Goal: Information Seeking & Learning: Learn about a topic

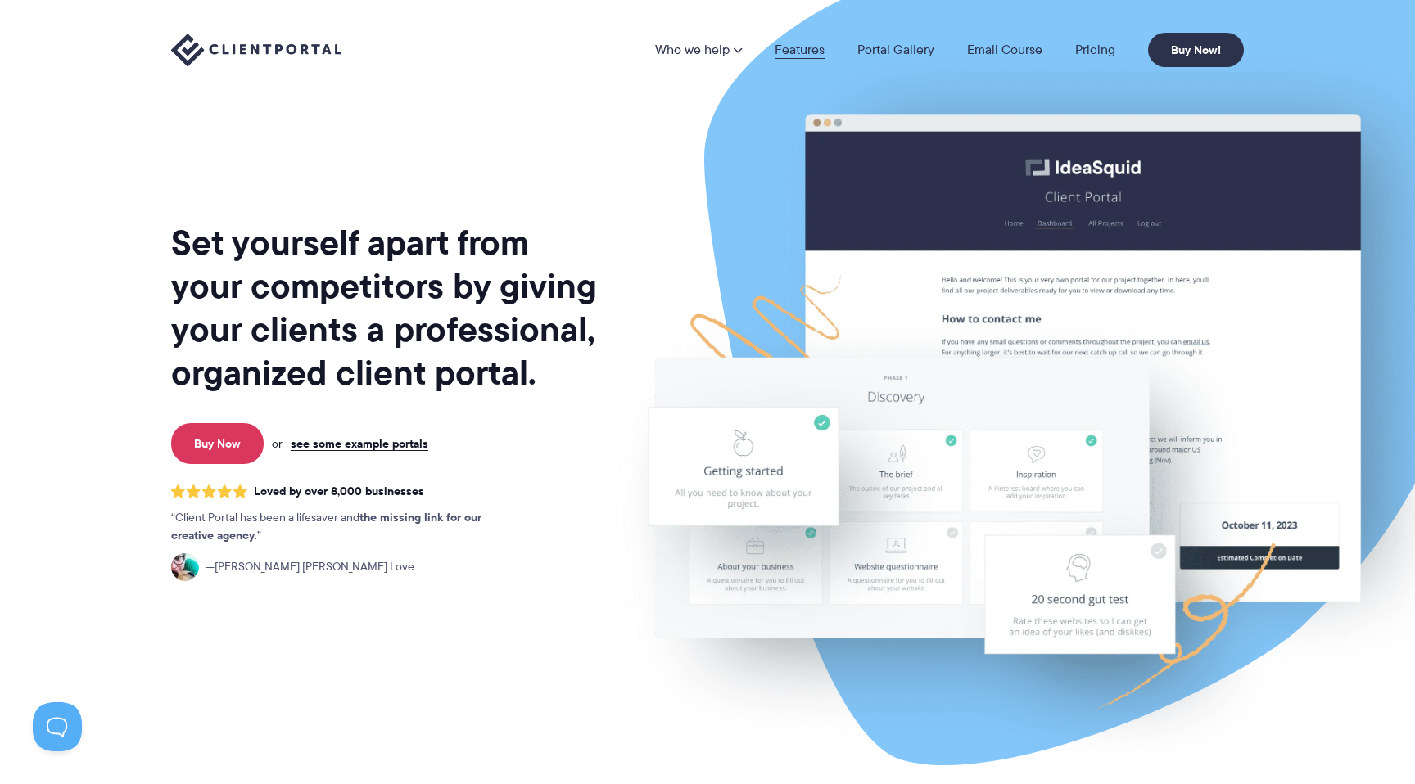
click at [809, 47] on link "Features" at bounding box center [800, 49] width 50 height 13
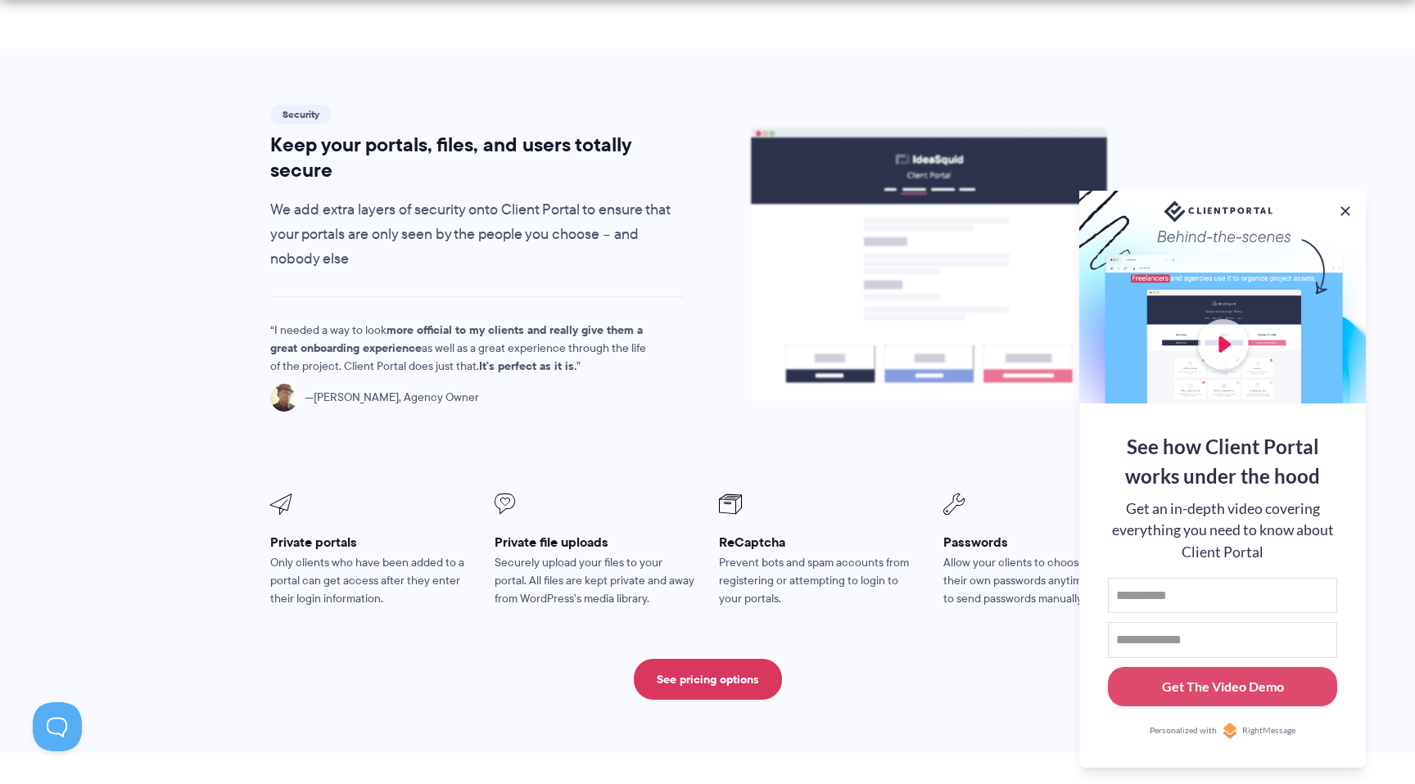
scroll to position [2695, 0]
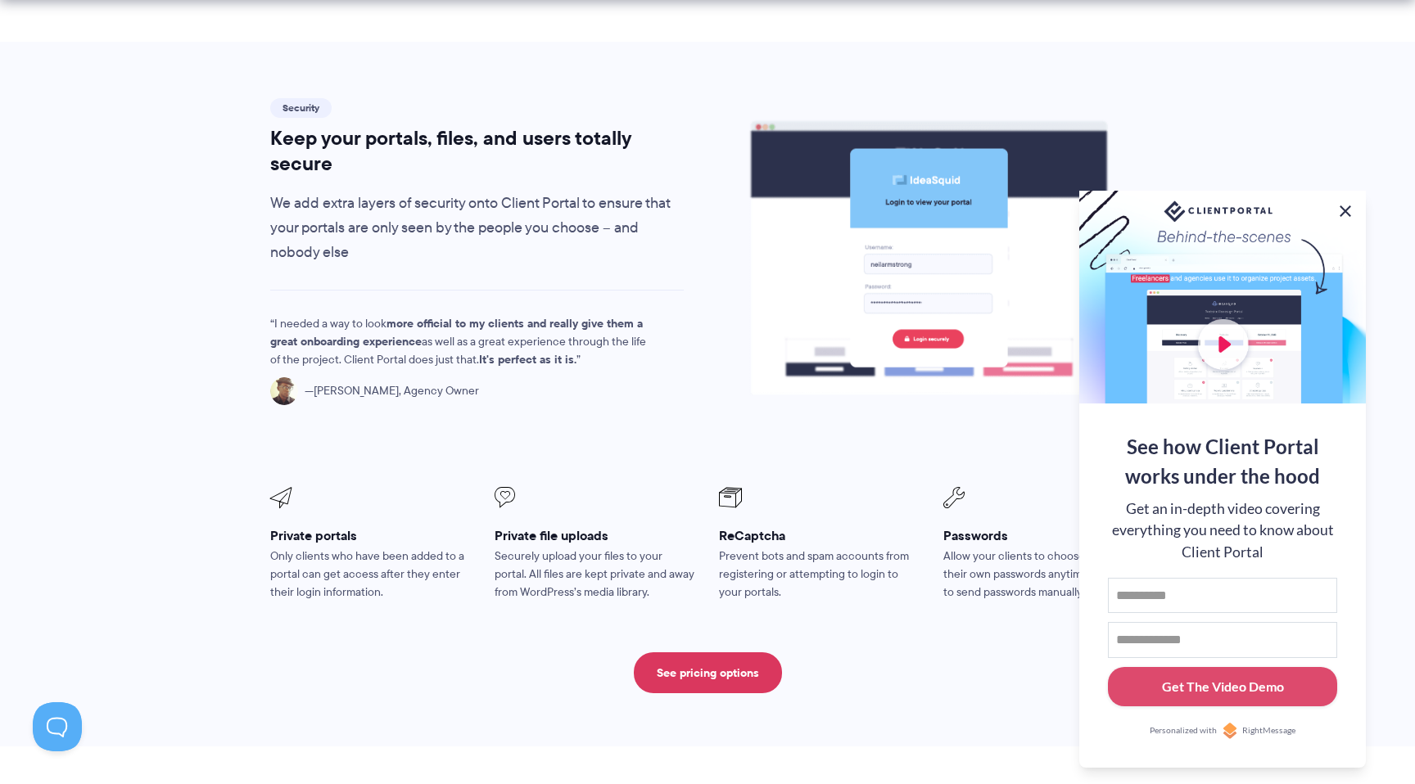
click at [1350, 203] on button at bounding box center [1345, 211] width 20 height 20
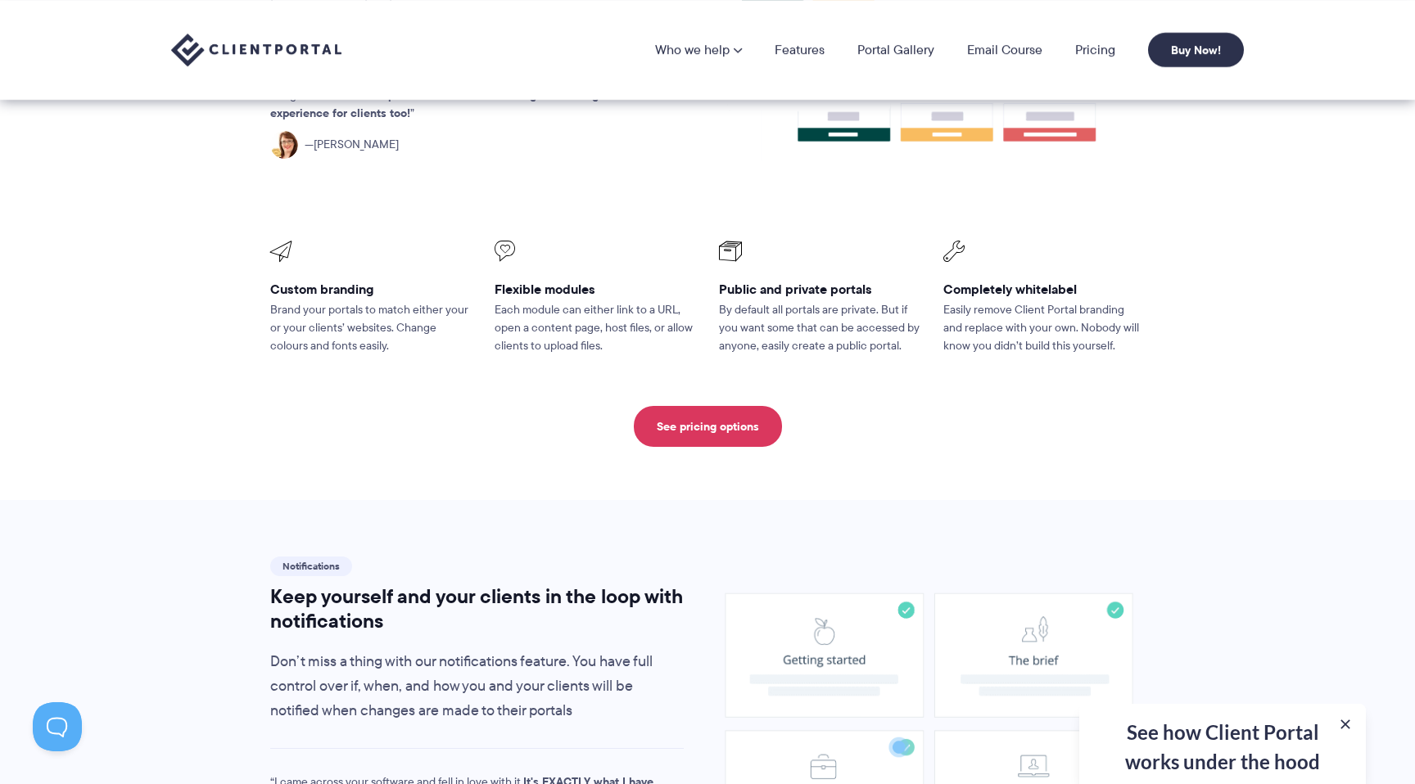
scroll to position [0, 0]
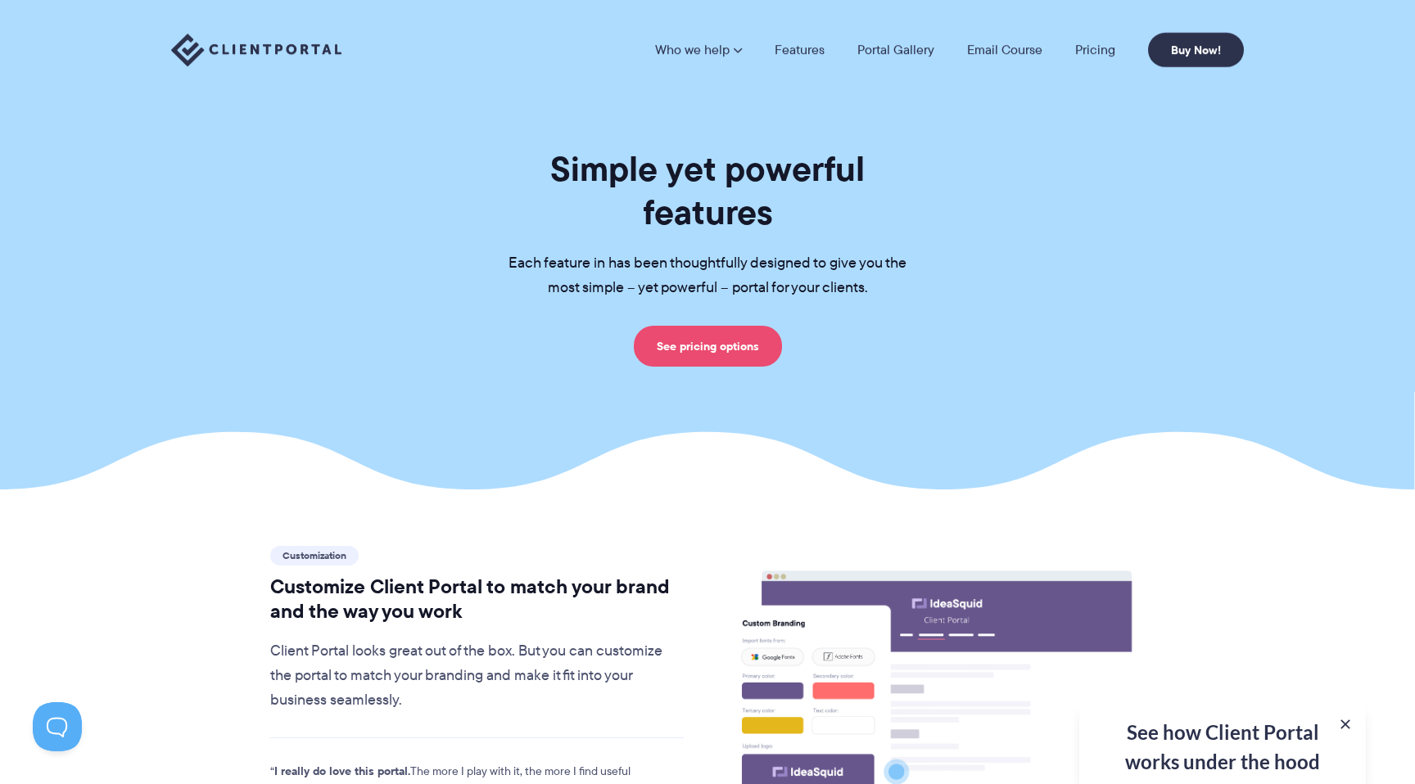
click at [729, 326] on link "See pricing options" at bounding box center [708, 346] width 148 height 41
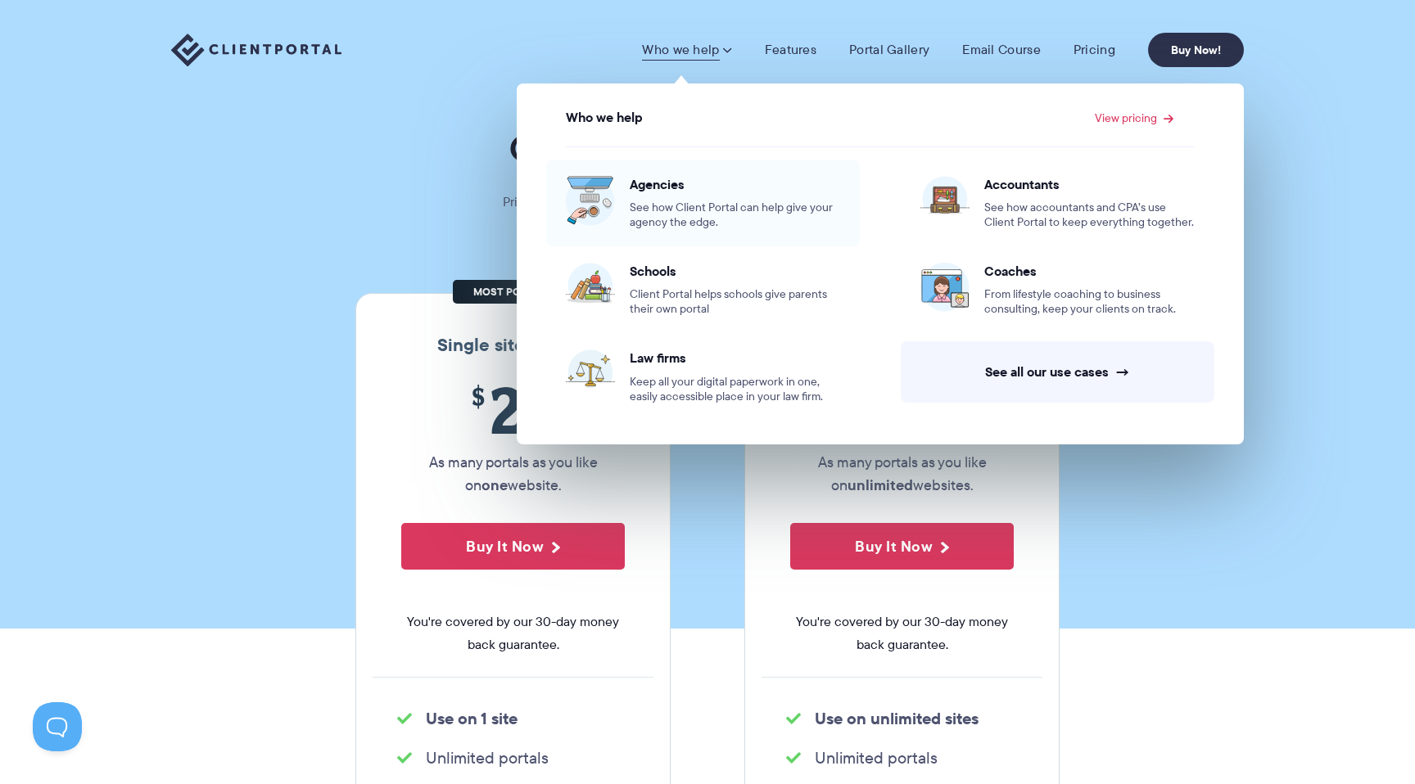
scroll to position [3, 0]
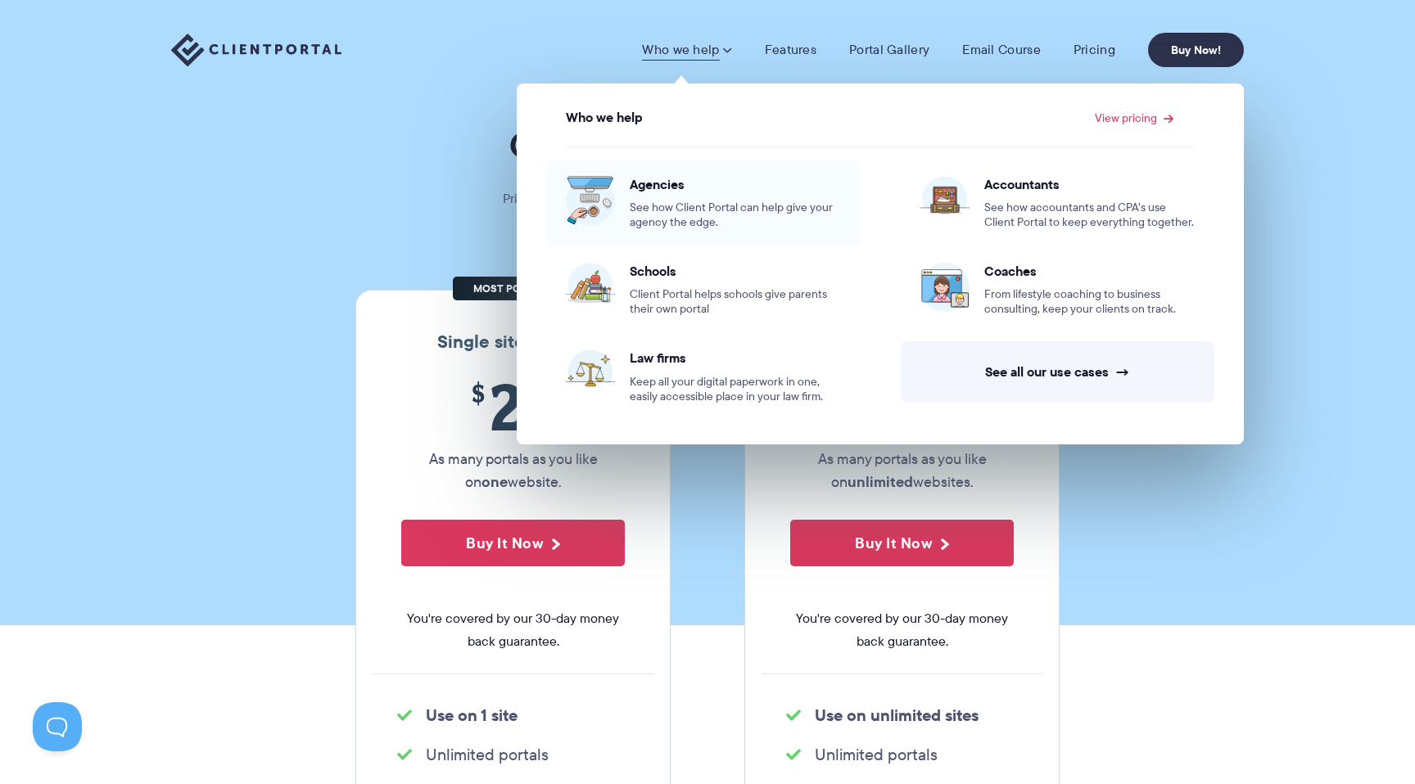
click at [724, 215] on span "See how Client Portal can help give your agency the edge." at bounding box center [735, 215] width 210 height 29
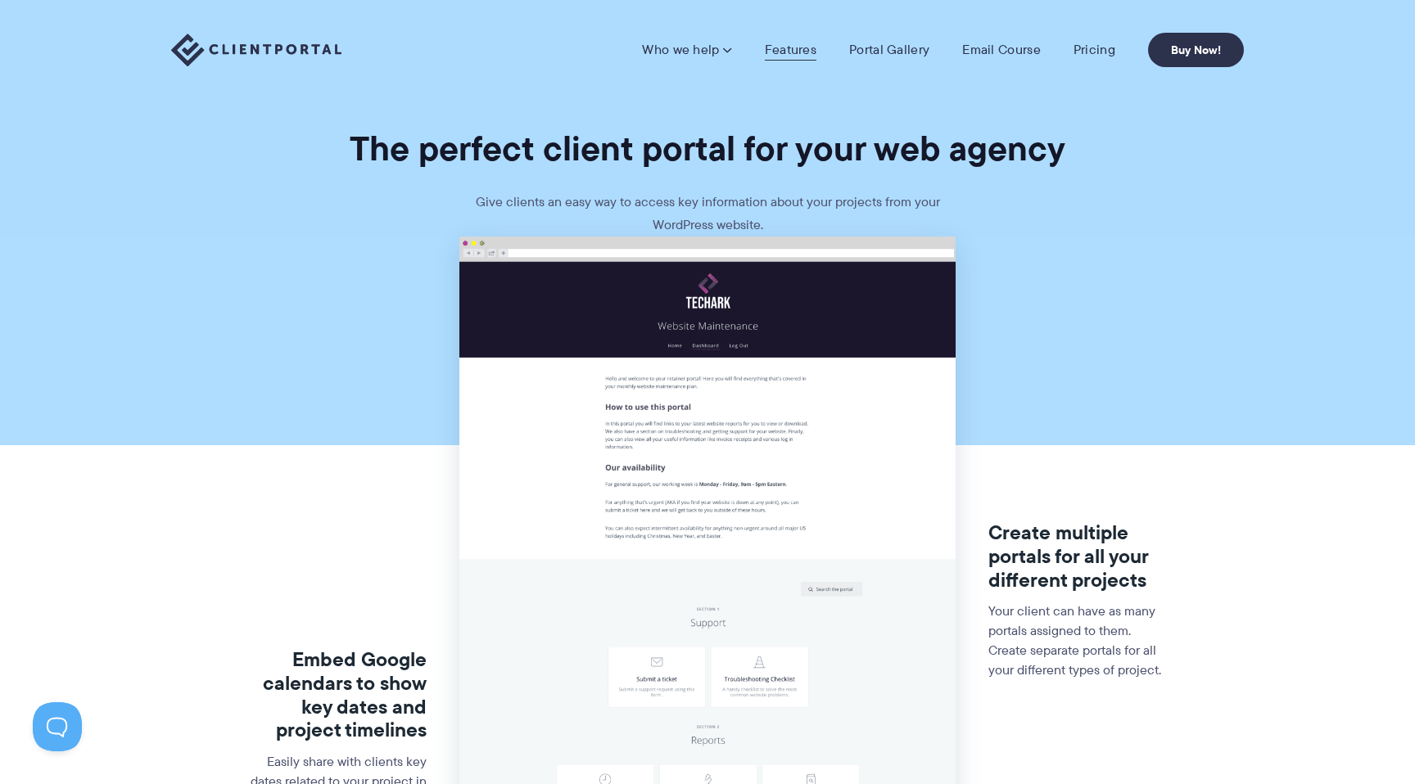
click at [781, 51] on link "Features" at bounding box center [791, 50] width 52 height 16
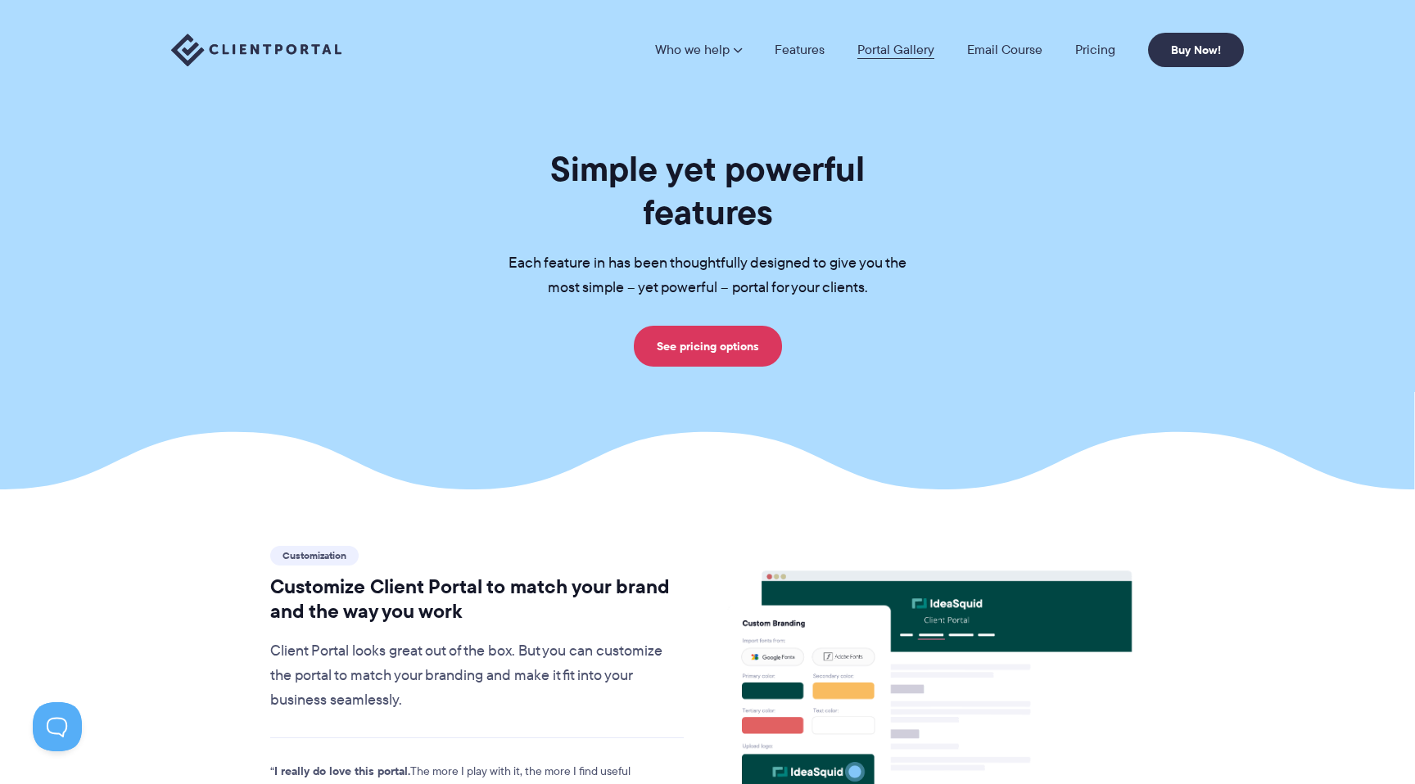
click at [886, 45] on link "Portal Gallery" at bounding box center [895, 49] width 77 height 13
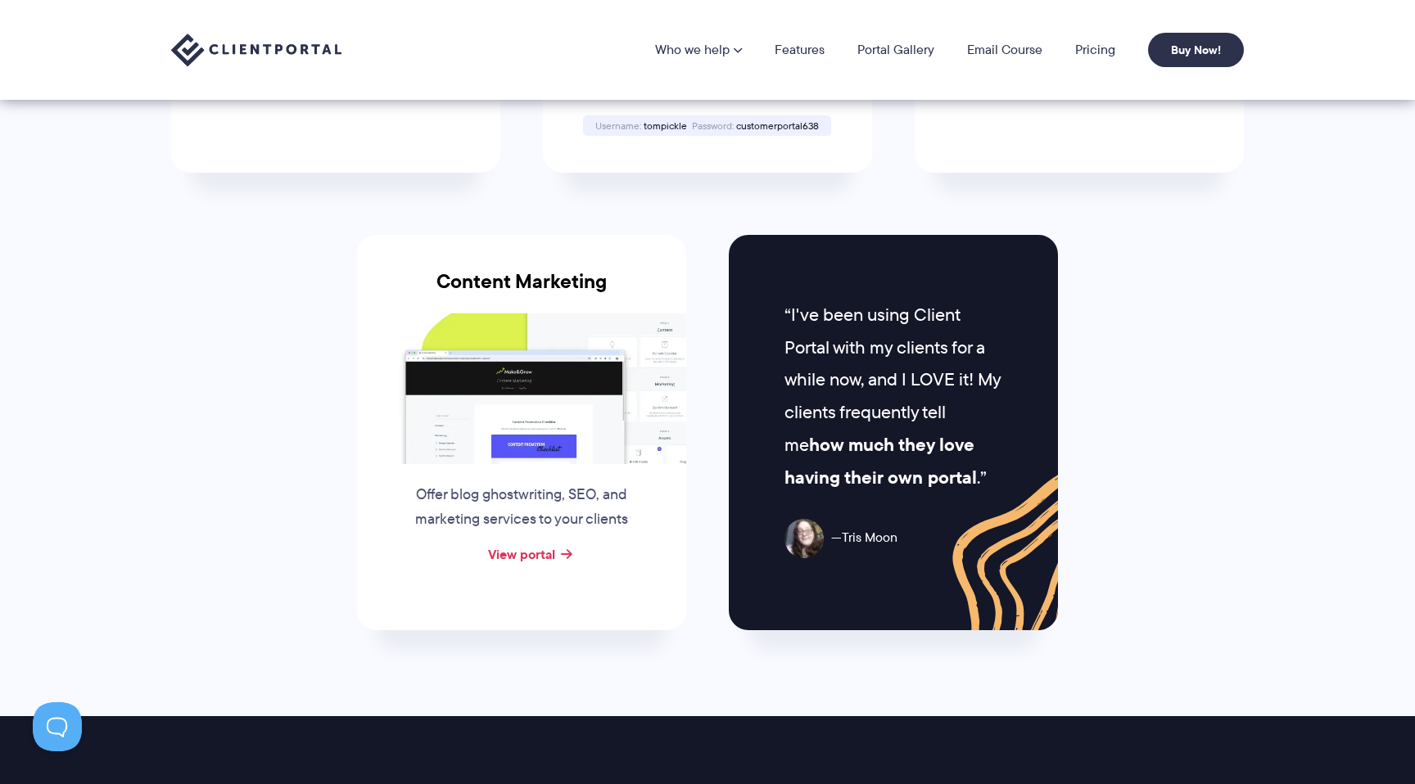
scroll to position [1526, 0]
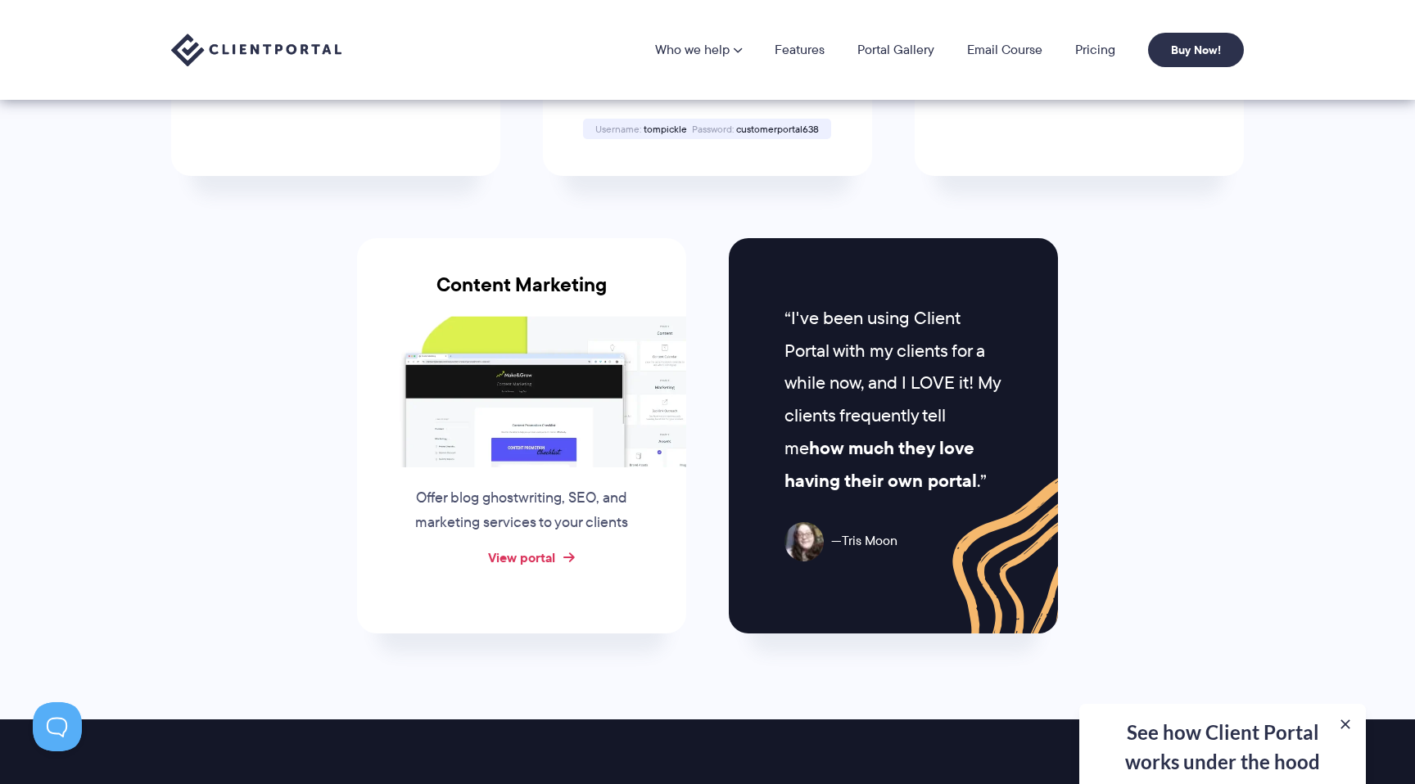
click at [518, 557] on link "View portal" at bounding box center [521, 558] width 67 height 20
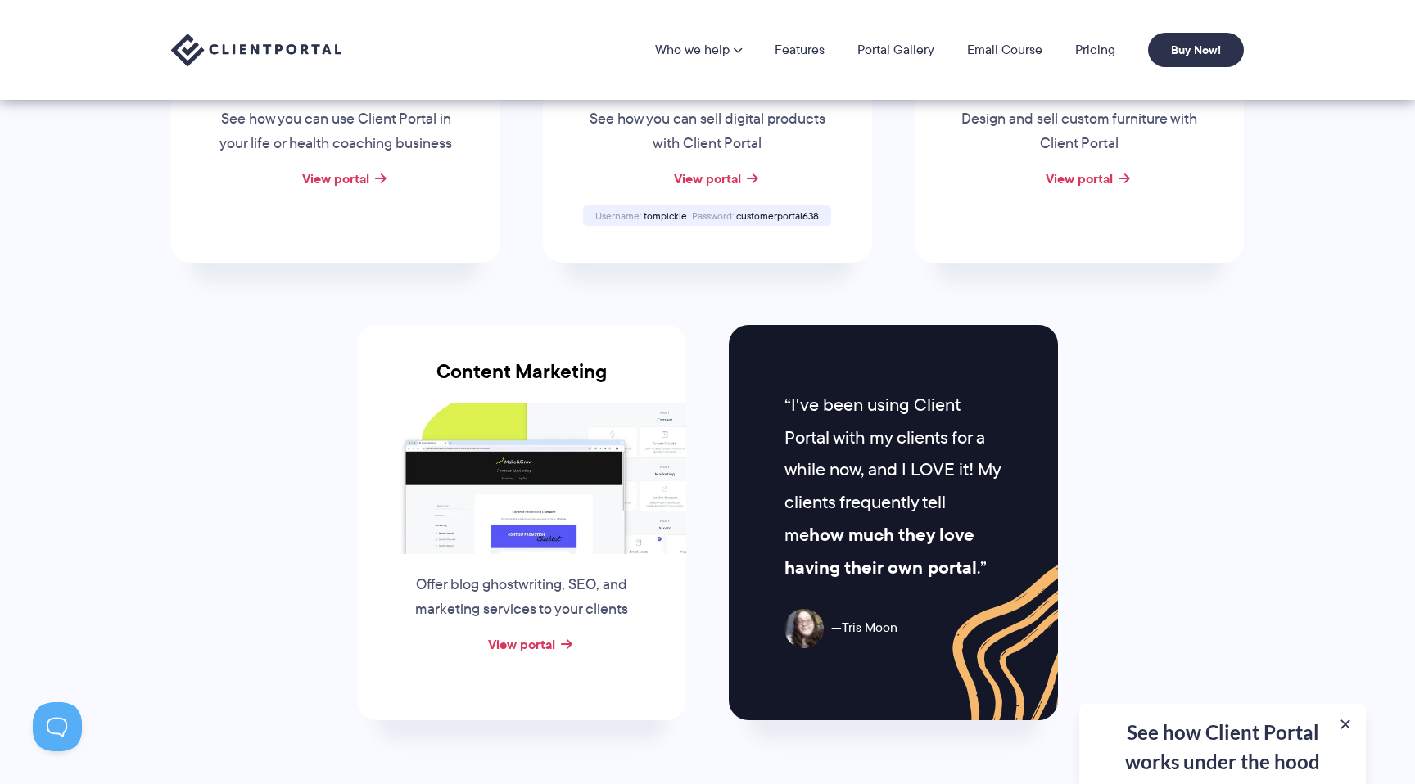
scroll to position [1012, 0]
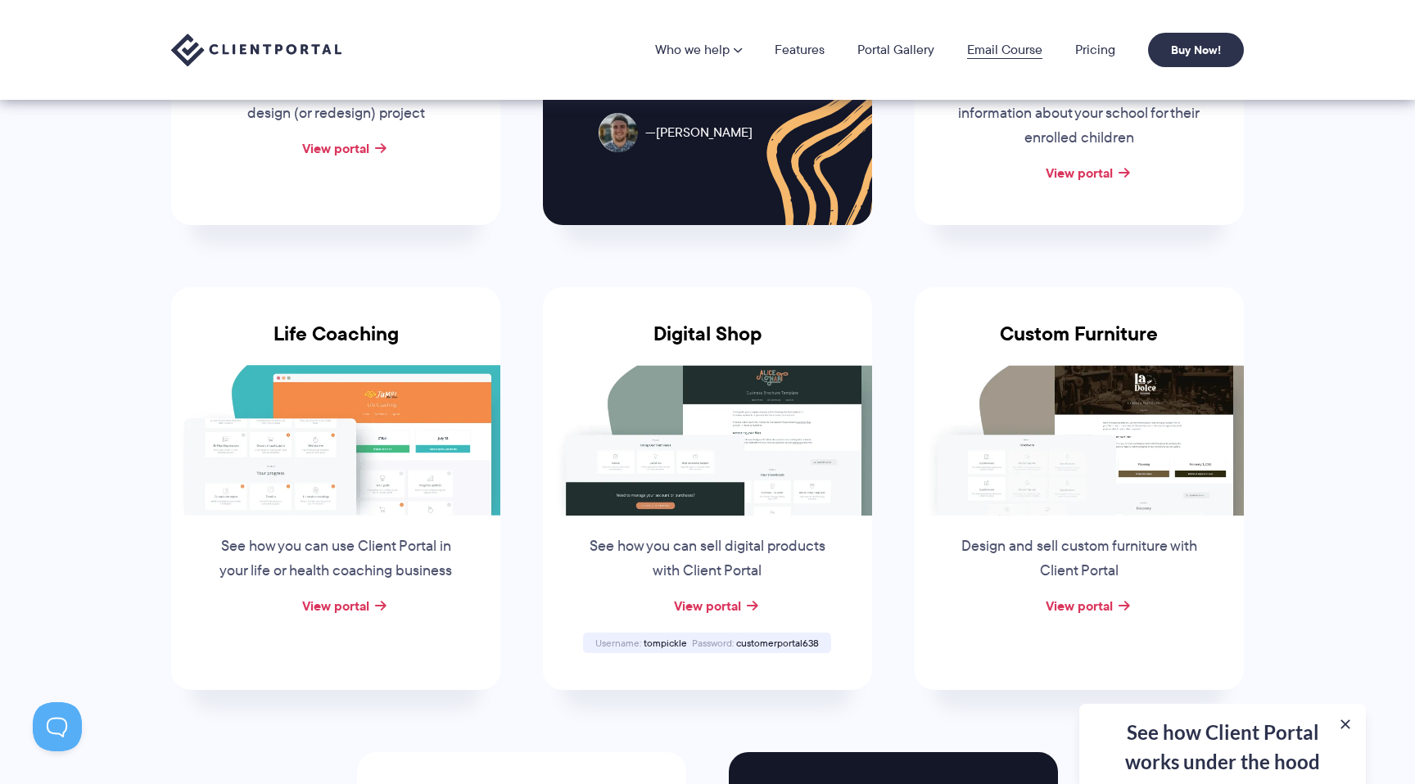
click at [1000, 51] on link "Email Course" at bounding box center [1004, 49] width 75 height 13
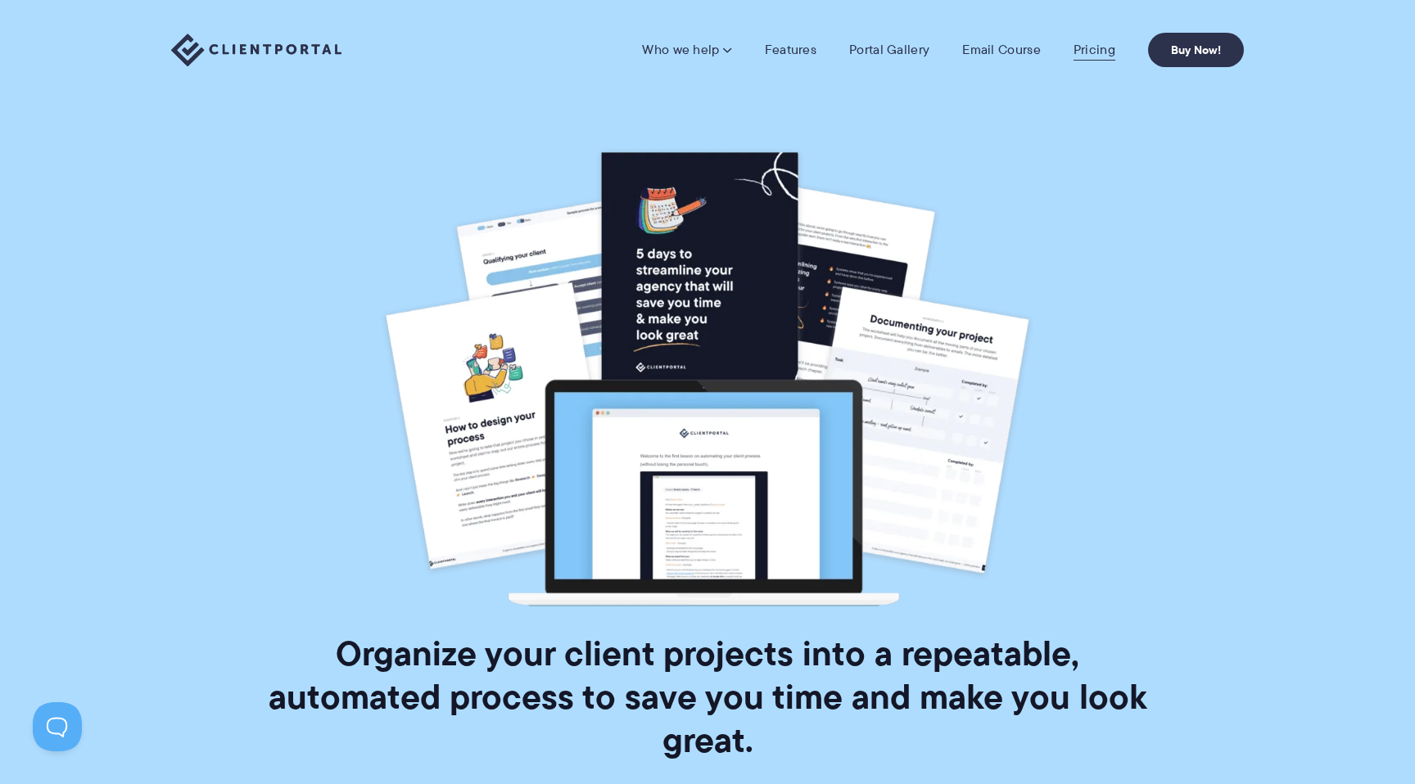
click at [1095, 47] on link "Pricing" at bounding box center [1094, 50] width 42 height 16
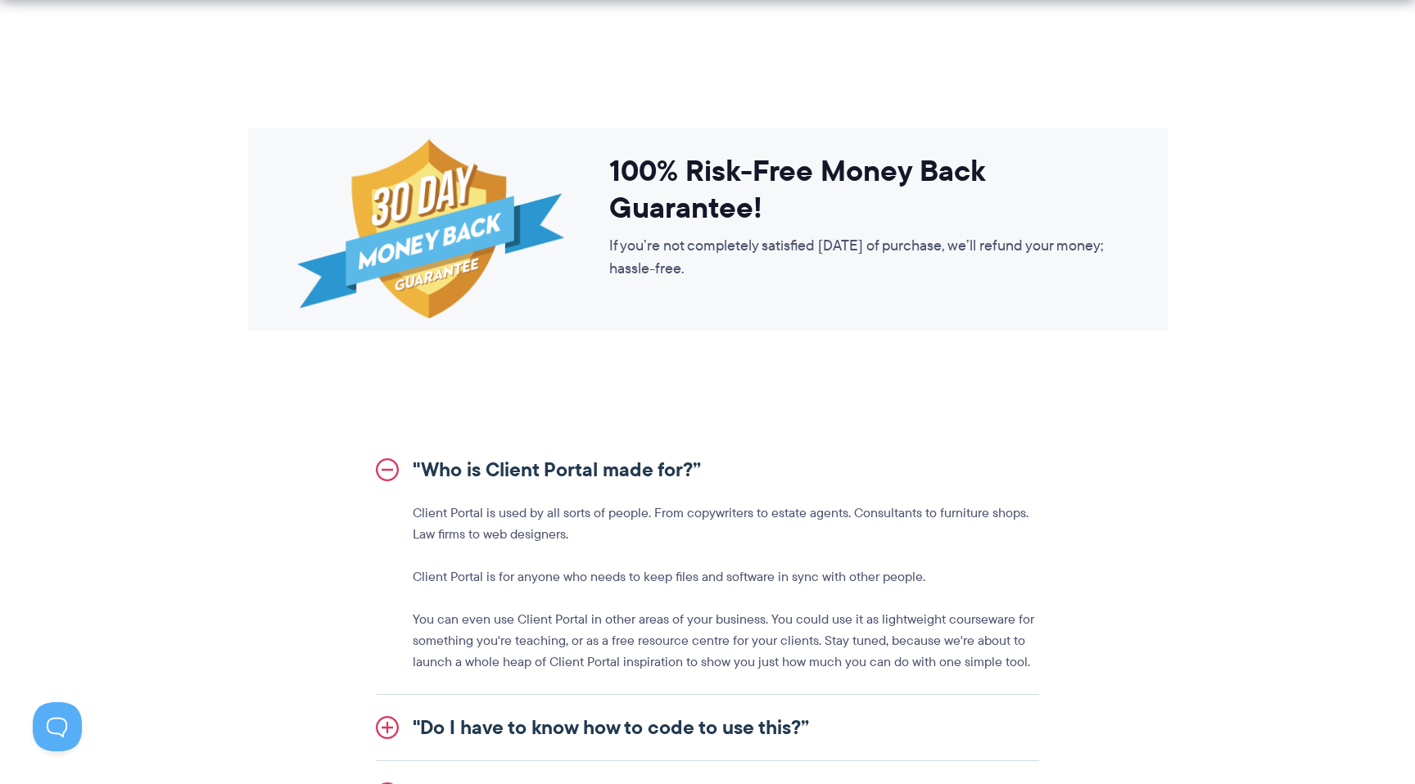
scroll to position [1853, 0]
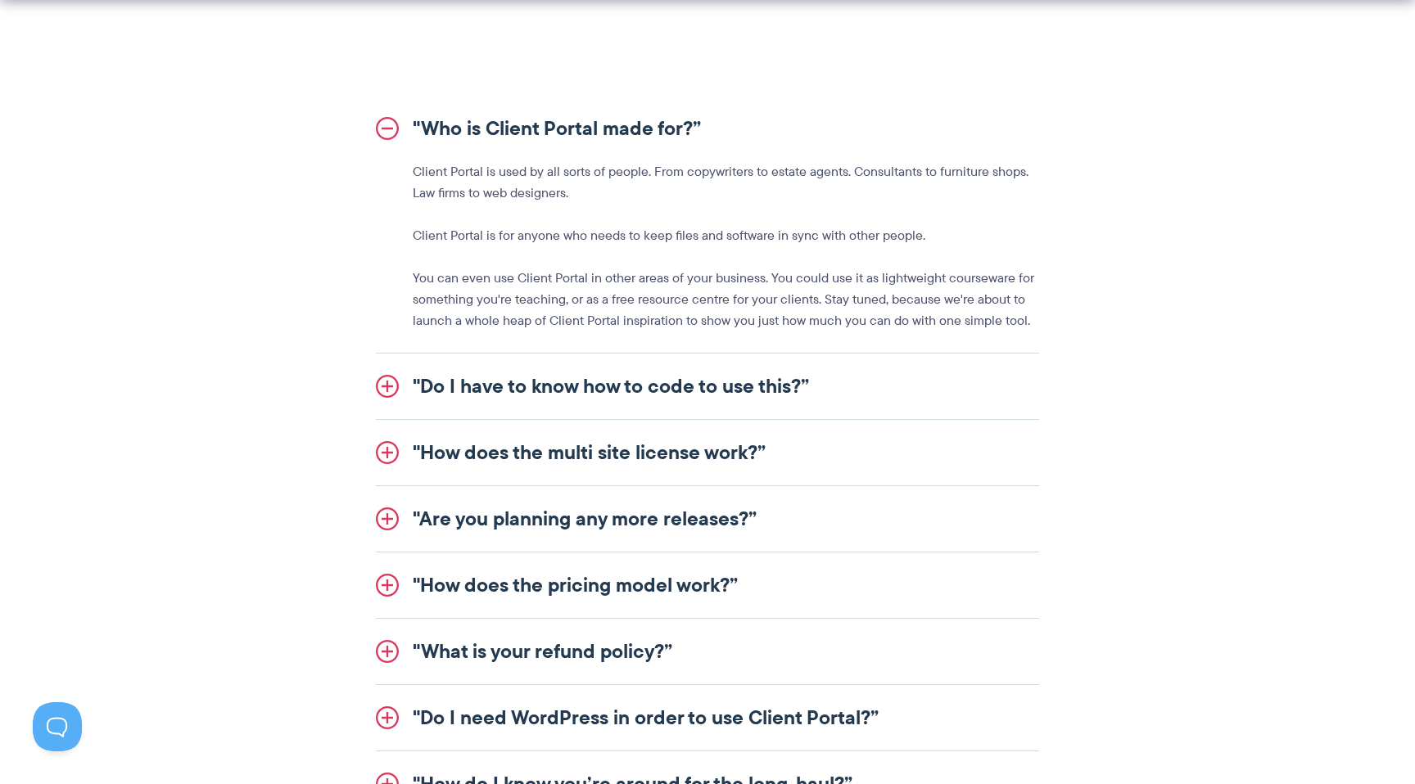
click at [678, 455] on link ""How does the multi site license work?”" at bounding box center [707, 452] width 663 height 65
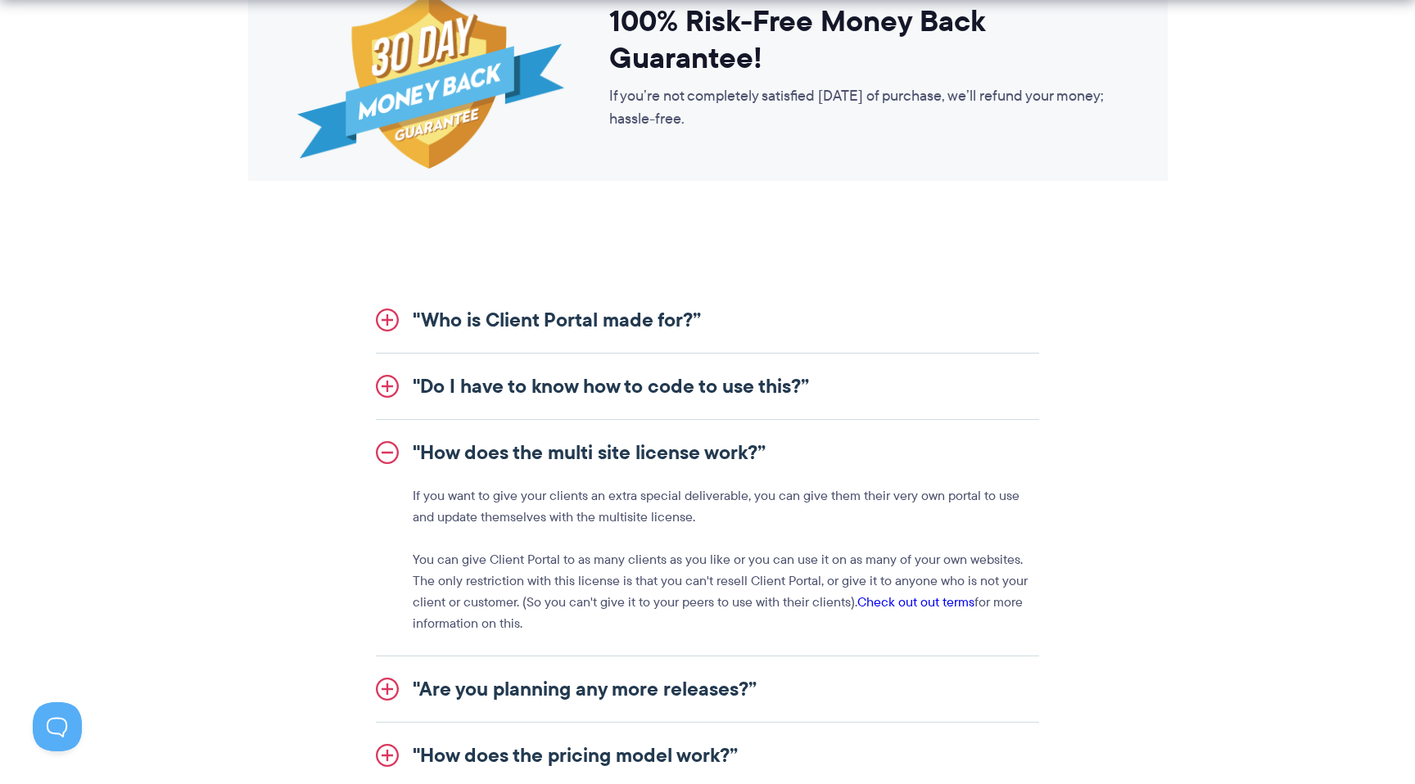
scroll to position [1959, 0]
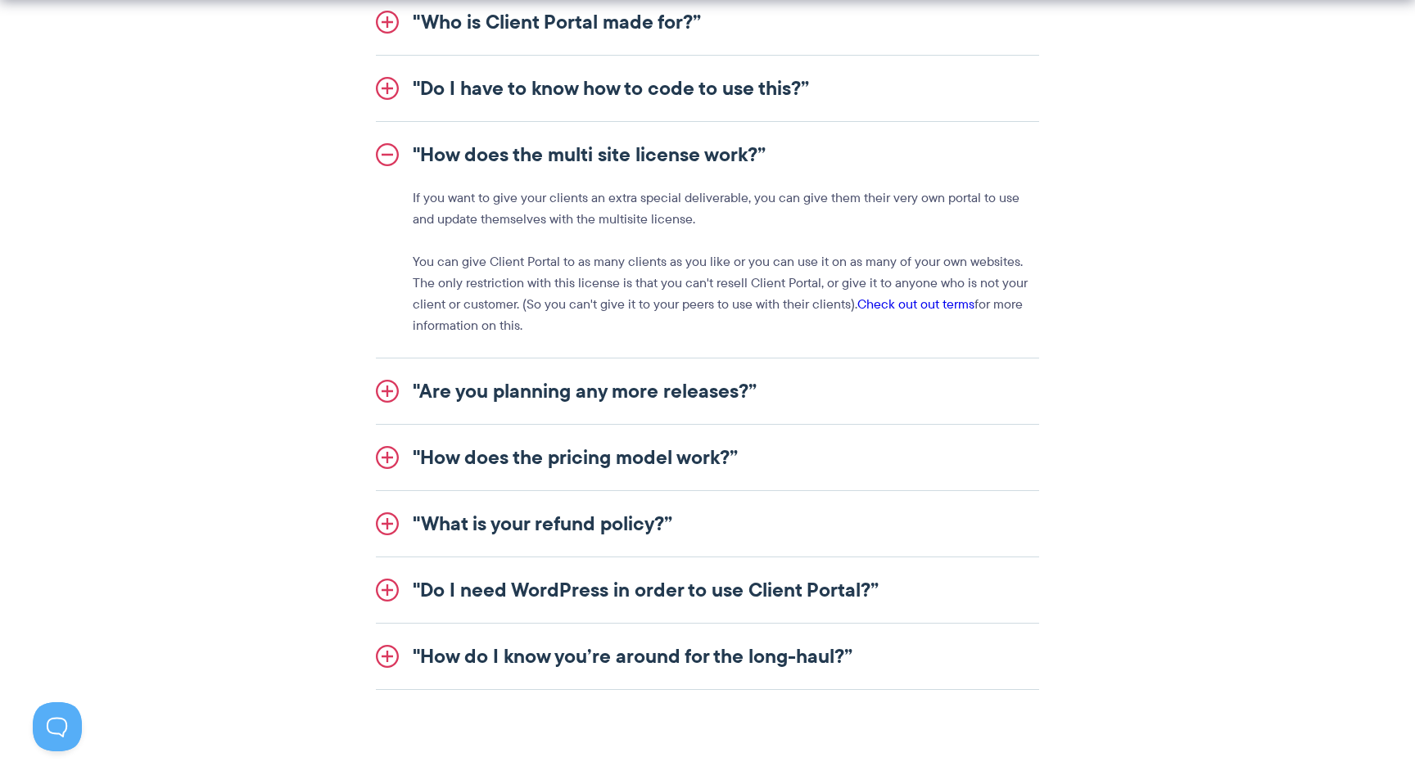
click at [626, 459] on link ""How does the pricing model work?”" at bounding box center [707, 457] width 663 height 65
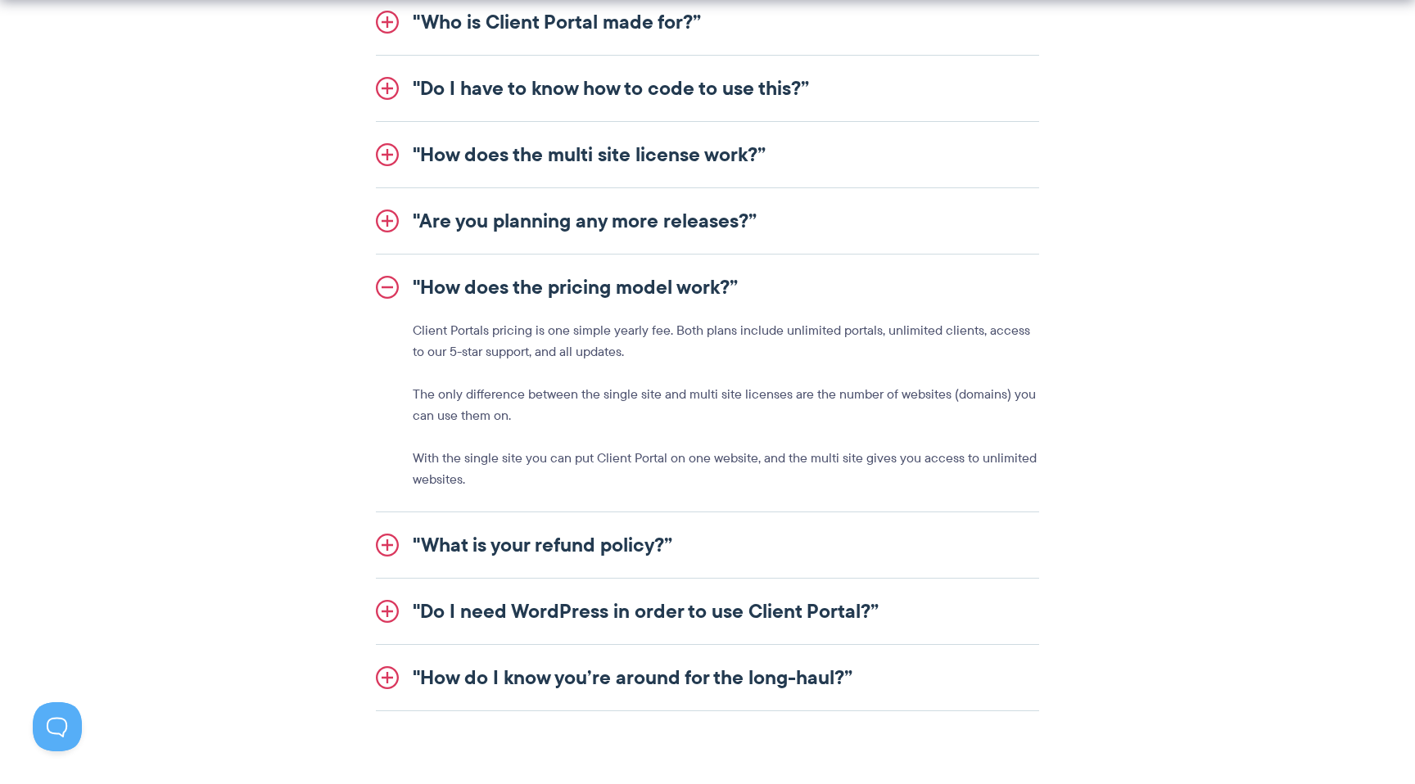
click at [754, 614] on link ""Do I need WordPress in order to use Client Portal?”" at bounding box center [707, 611] width 663 height 65
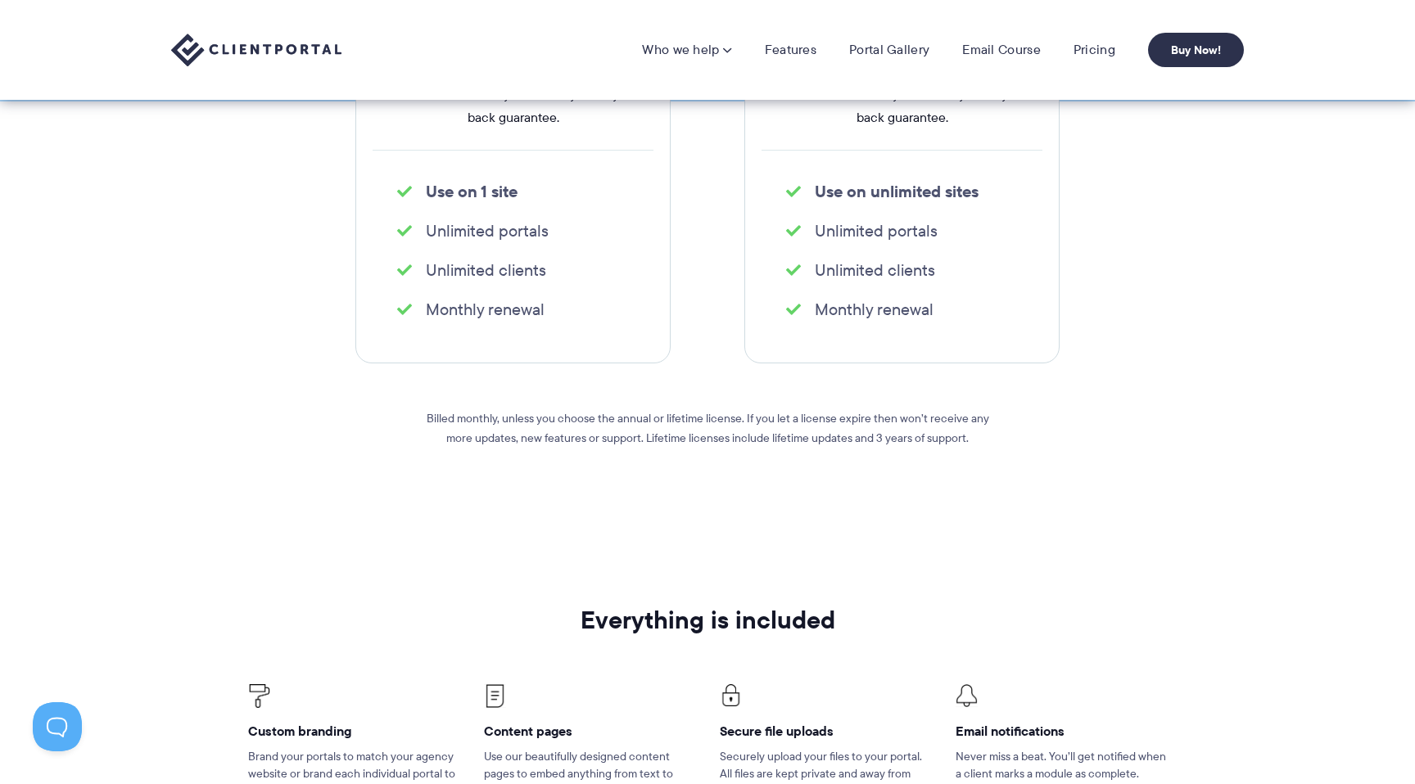
scroll to position [0, 0]
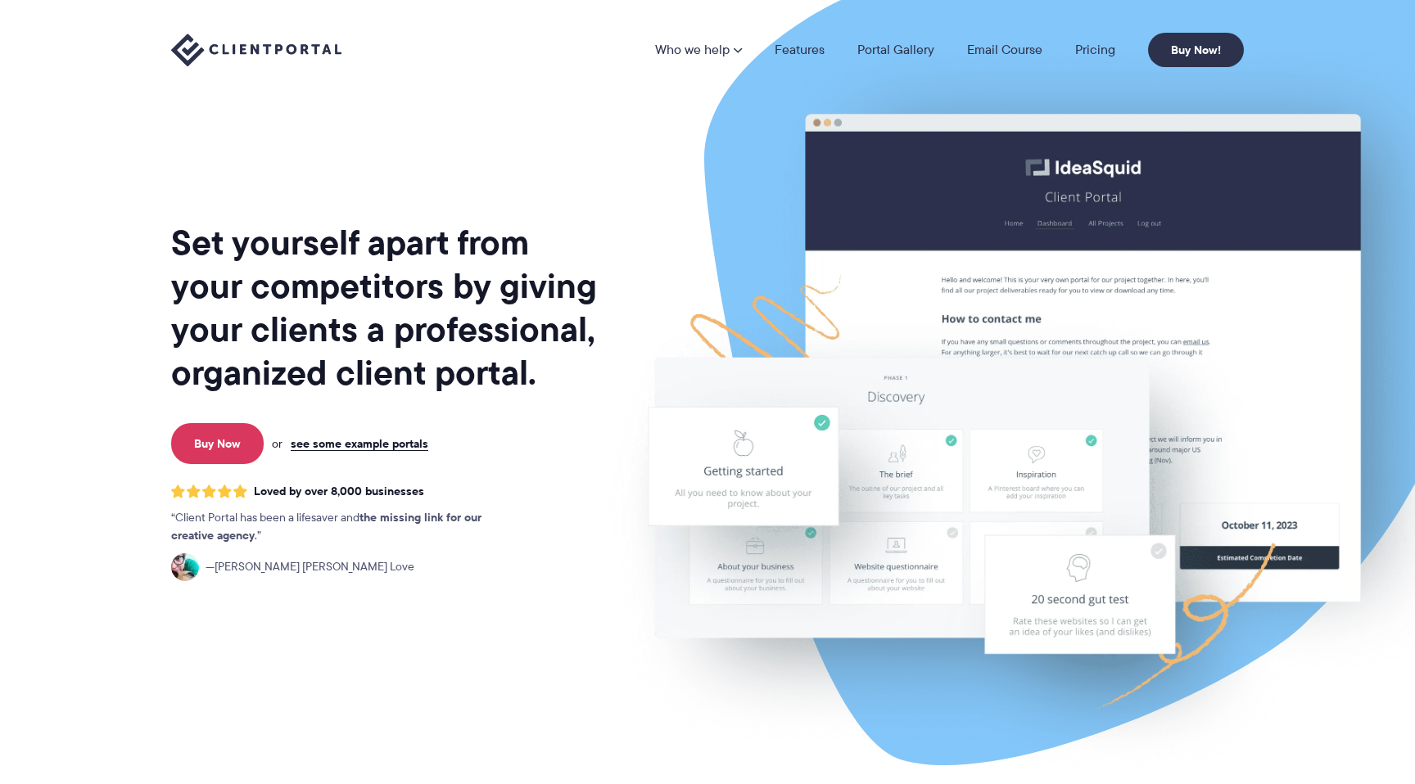
click at [481, 118] on div "Set yourself apart from your competitors by giving your clients a professional,…" at bounding box center [385, 405] width 429 height 785
